Goal: Feedback & Contribution: Leave review/rating

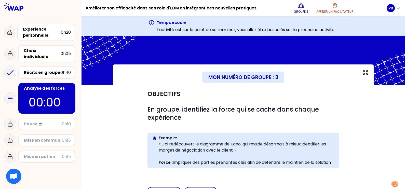
scroll to position [228, 0]
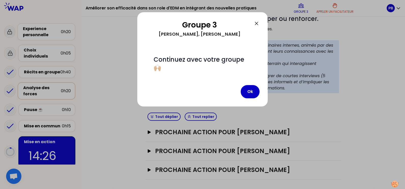
scroll to position [102, 0]
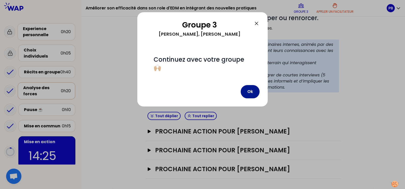
click at [251, 95] on button "Ok" at bounding box center [250, 91] width 19 height 13
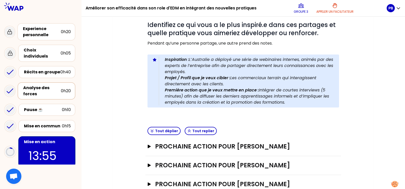
scroll to position [102, 0]
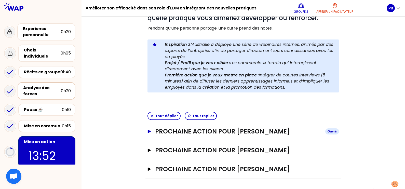
click at [148, 130] on icon "button" at bounding box center [149, 132] width 4 height 4
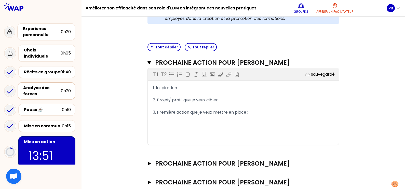
scroll to position [166, 0]
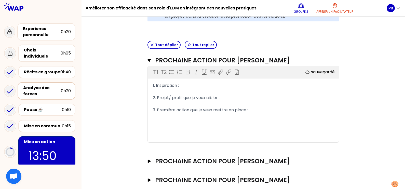
click at [182, 89] on div "1. Inspiration :" at bounding box center [243, 86] width 181 height 6
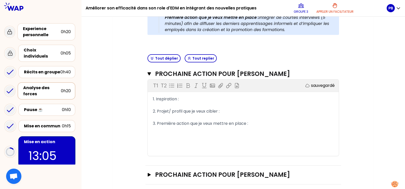
scroll to position [108, 0]
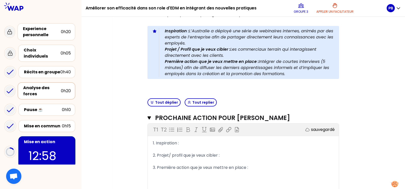
click at [358, 115] on div "Objectifs # Partagez votre prochaine action! (5min/person) # Identifiez ce qui …" at bounding box center [243, 102] width 241 height 290
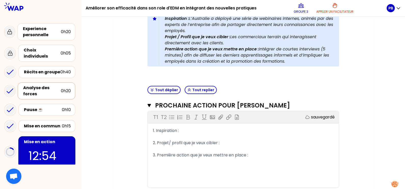
scroll to position [140, 0]
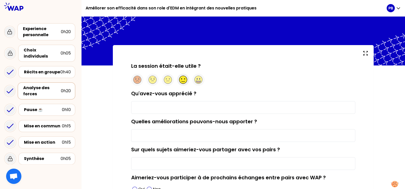
click at [186, 81] on circle at bounding box center [183, 80] width 8 height 8
click at [176, 104] on input "Qu'avez-vous apprécié ?" at bounding box center [243, 107] width 224 height 13
type input "Partage des expériences et actions suite à la formation de début 09."
click at [184, 131] on input "Quelles améliorations pouvons-nous apporter ?" at bounding box center [243, 135] width 224 height 13
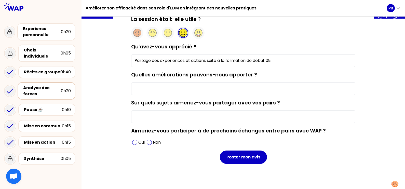
scroll to position [48, 0]
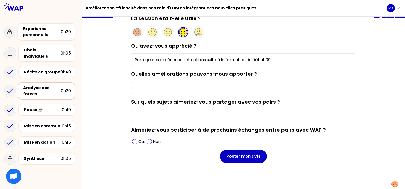
click at [204, 100] on label "Sur quels sujets aimeriez-vous partager avec vos pairs ?" at bounding box center [205, 101] width 149 height 7
click at [204, 110] on input "Sur quels sujets aimeriez-vous partager avec vos pairs ?" at bounding box center [243, 116] width 224 height 13
click at [206, 110] on input "Sur quels sujets aimeriez-vous partager avec vos pairs ?" at bounding box center [243, 116] width 224 height 13
click at [208, 114] on input "Sur quels sujets aimeriez-vous partager avec vos pairs ?" at bounding box center [243, 116] width 224 height 13
drag, startPoint x: 158, startPoint y: 141, endPoint x: 179, endPoint y: 149, distance: 22.6
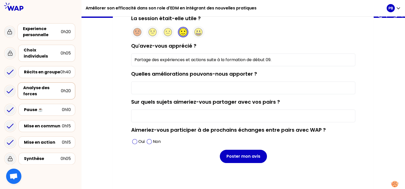
click at [158, 141] on p "Non" at bounding box center [157, 142] width 8 height 6
click at [153, 121] on input "Sur quels sujets aimeriez-vous partager avec vos pairs ?" at bounding box center [243, 116] width 224 height 13
click at [138, 141] on div "Oui" at bounding box center [138, 142] width 15 height 8
click at [161, 117] on input "Sur quels sujets aimeriez-vous partager avec vos pairs ?" at bounding box center [243, 116] width 224 height 13
click at [157, 114] on input "Méthodes de pilotage" at bounding box center [243, 116] width 224 height 13
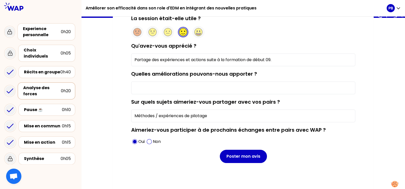
click at [214, 115] on input "Méthodes / expériences de pilotage" at bounding box center [243, 116] width 224 height 13
click at [246, 116] on input "Méthodes / expériences de pilotage de projets" at bounding box center [243, 116] width 224 height 13
type input "Méthodes / expériences de pilotage de projets"
click at [179, 83] on input "Quelles améliorations pouvons-nous apporter ?" at bounding box center [243, 88] width 224 height 13
click at [181, 76] on label "Quelles améliorations pouvons-nous apporter ?" at bounding box center [194, 73] width 126 height 7
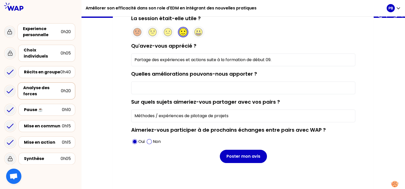
click at [181, 82] on input "Quelles améliorations pouvons-nous apporter ?" at bounding box center [243, 88] width 224 height 13
click at [184, 73] on label "Quelles améliorations pouvons-nous apporter ?" at bounding box center [194, 73] width 126 height 7
click at [184, 82] on input "Quelles améliorations pouvons-nous apporter ?" at bounding box center [243, 88] width 224 height 13
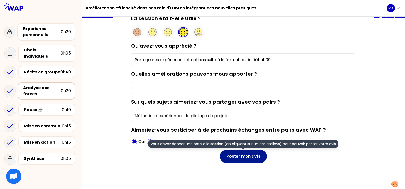
click at [254, 157] on button "Poster mon avis" at bounding box center [243, 156] width 47 height 13
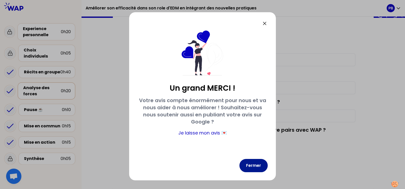
click at [253, 167] on button "Fermer" at bounding box center [254, 165] width 28 height 13
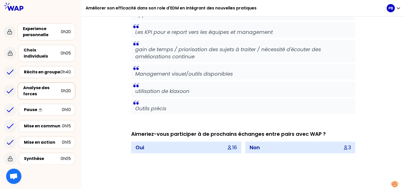
scroll to position [893, 0]
